Goal: Information Seeking & Learning: Learn about a topic

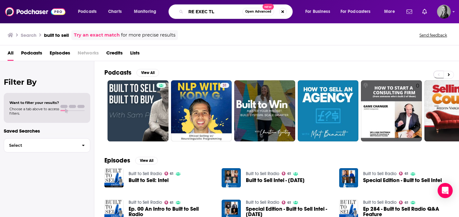
type input "RE EXEC TL"
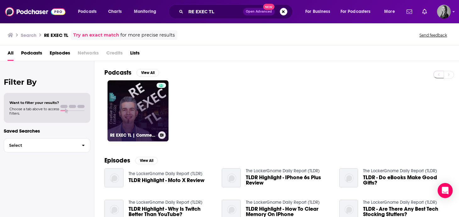
click at [126, 106] on link "RE EXEC TL | Commercial Real Estate Executive Growth & Marketing Insights" at bounding box center [138, 110] width 61 height 61
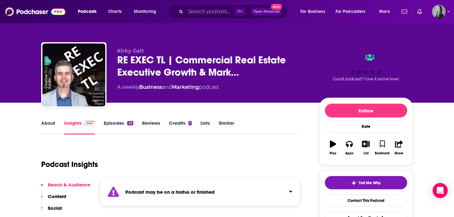
click at [122, 123] on link "Episodes 22" at bounding box center [118, 127] width 29 height 14
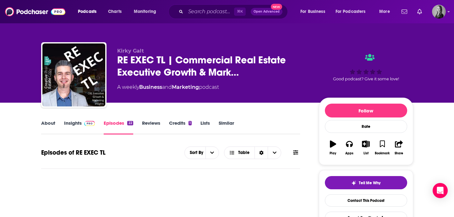
scroll to position [123, 0]
